Goal: Complete application form

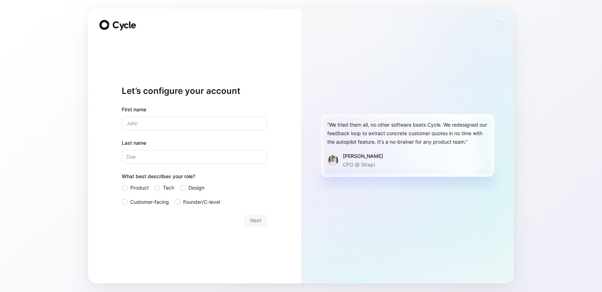
click at [252, 126] on input "text" at bounding box center [195, 122] width 146 height 13
type input "[PERSON_NAME]"
click at [249, 157] on input "Last name" at bounding box center [195, 156] width 146 height 13
type input "[PERSON_NAME]"
click at [124, 202] on div at bounding box center [125, 202] width 6 height 6
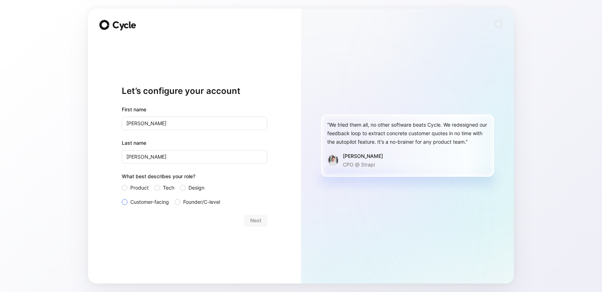
click at [122, 197] on input "Customer-facing" at bounding box center [122, 197] width 0 height 0
click at [246, 219] on button "Next" at bounding box center [255, 219] width 23 height 11
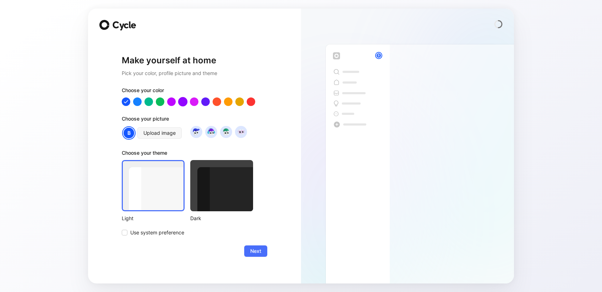
click at [180, 102] on div at bounding box center [182, 101] width 9 height 9
click at [250, 252] on button "Next" at bounding box center [255, 250] width 23 height 11
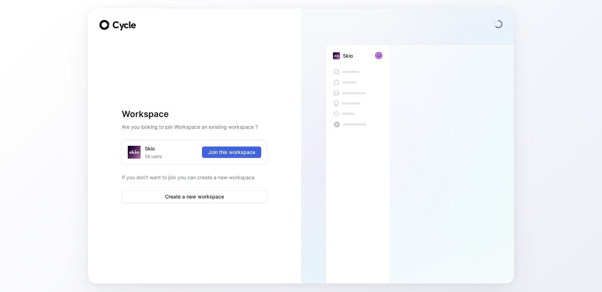
click at [231, 155] on span "Join this workspace" at bounding box center [231, 152] width 47 height 9
